Goal: Information Seeking & Learning: Learn about a topic

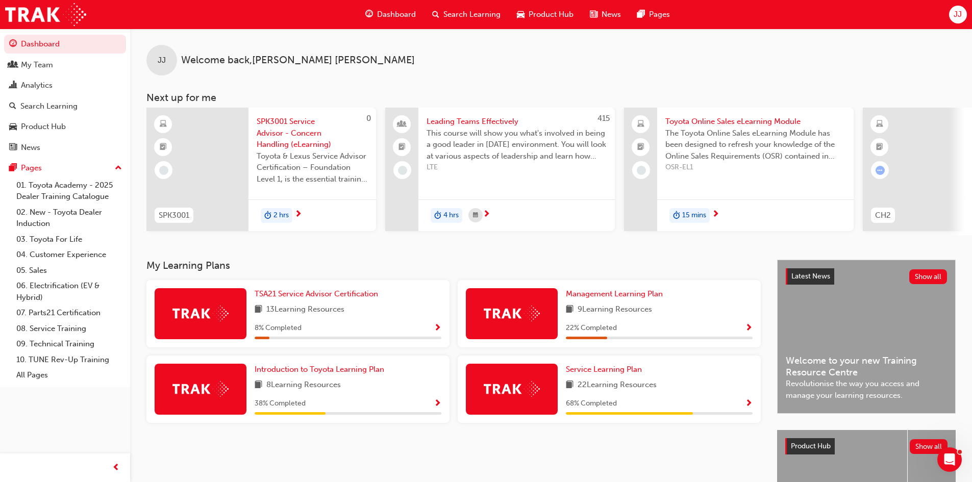
click at [544, 305] on div at bounding box center [512, 313] width 92 height 51
click at [565, 301] on div "Management Learning Plan 9 Learning Resources 22 % Completed" at bounding box center [609, 313] width 303 height 67
click at [584, 298] on span "Management Learning Plan" at bounding box center [614, 293] width 97 height 9
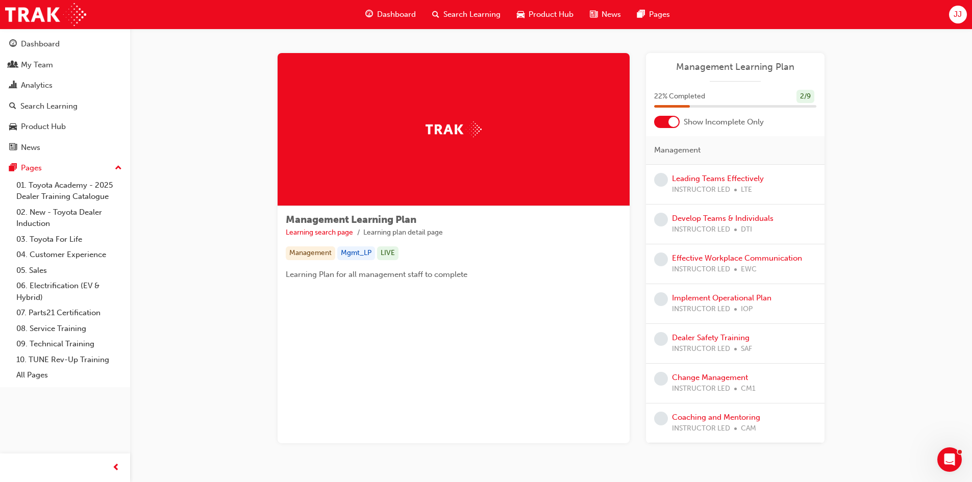
click at [670, 119] on div at bounding box center [673, 122] width 10 height 10
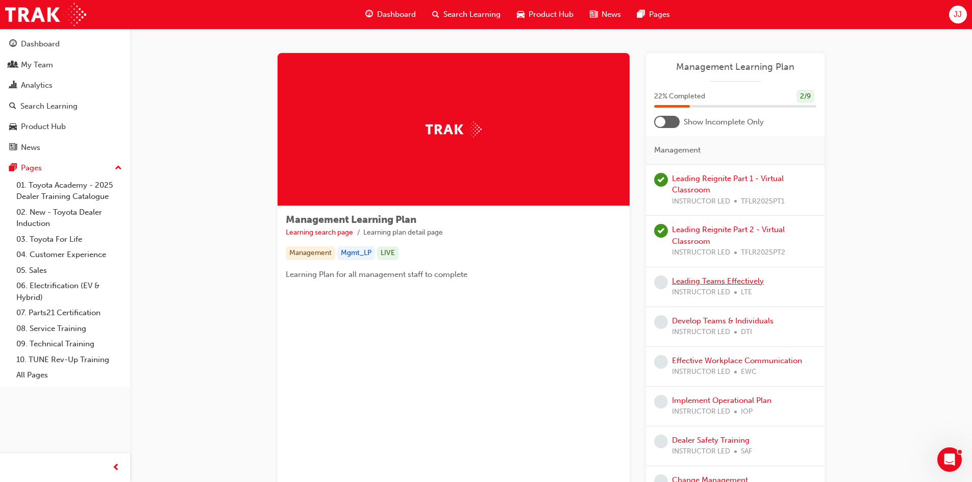
click at [709, 282] on link "Leading Teams Effectively" at bounding box center [718, 280] width 92 height 9
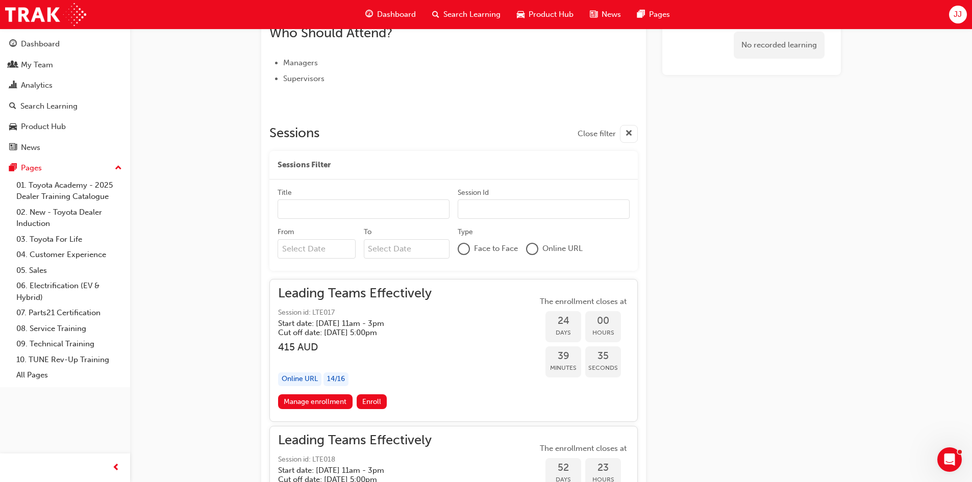
scroll to position [311, 0]
